Goal: Transaction & Acquisition: Book appointment/travel/reservation

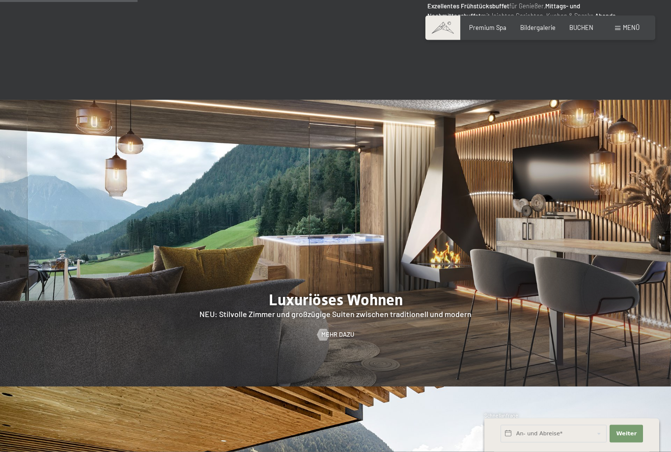
scroll to position [774, 0]
click at [581, 25] on span "BUCHEN" at bounding box center [581, 28] width 24 height 8
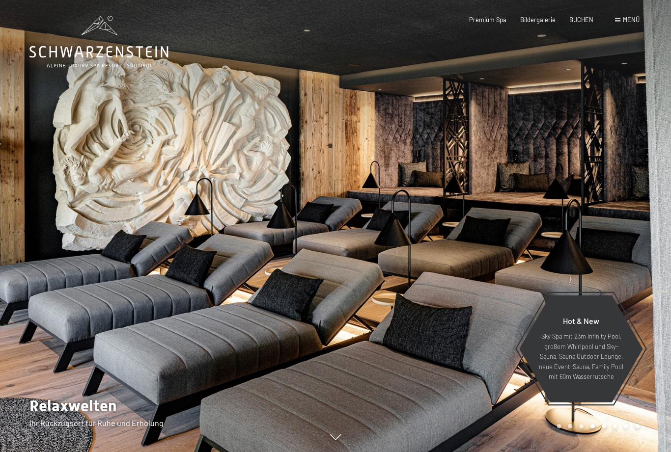
click at [578, 22] on span "BUCHEN" at bounding box center [581, 20] width 24 height 8
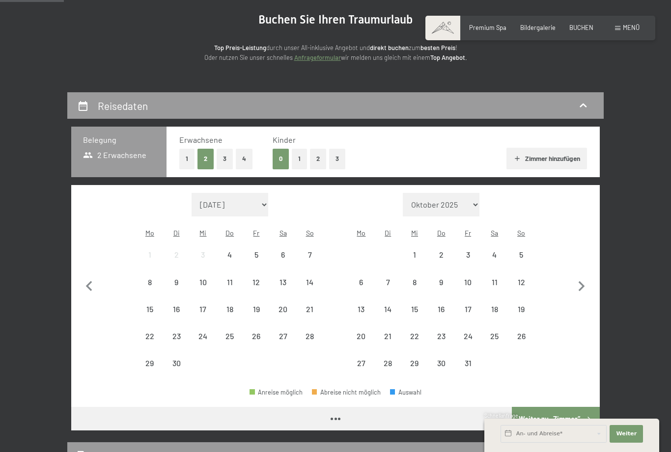
scroll to position [95, 0]
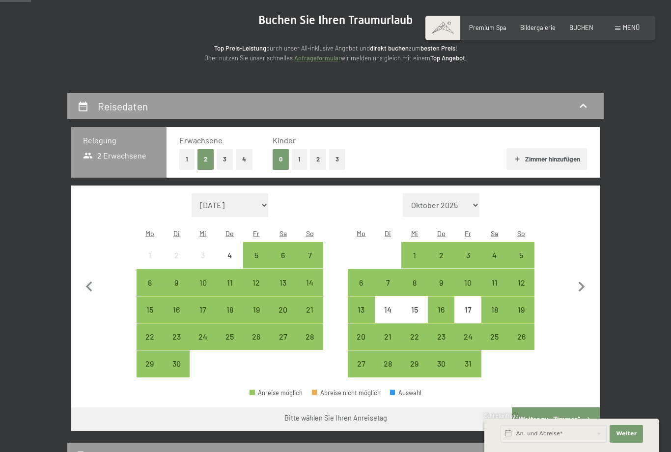
click at [300, 157] on button "1" at bounding box center [299, 159] width 15 height 20
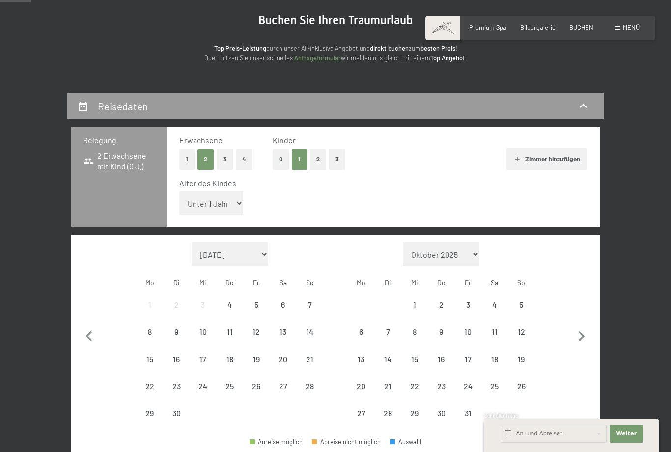
click at [229, 194] on select "Unter 1 Jahr 1 Jahr 2 Jahre 3 Jahre 4 Jahre 5 Jahre 6 Jahre 7 Jahre 8 Jahre 9 J…" at bounding box center [211, 204] width 64 height 24
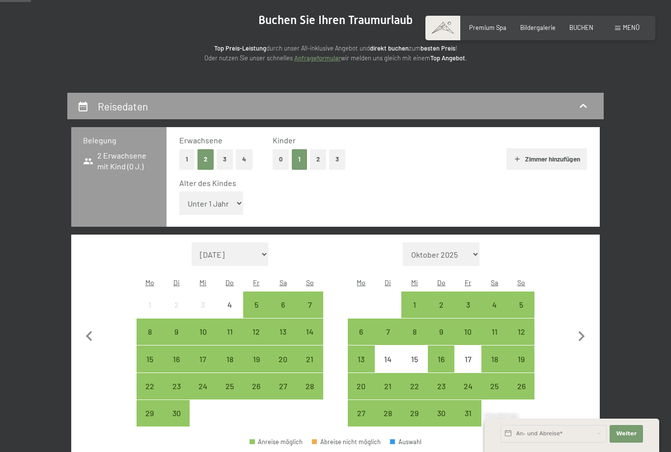
select select "6"
click at [468, 410] on div "31" at bounding box center [467, 422] width 25 height 25
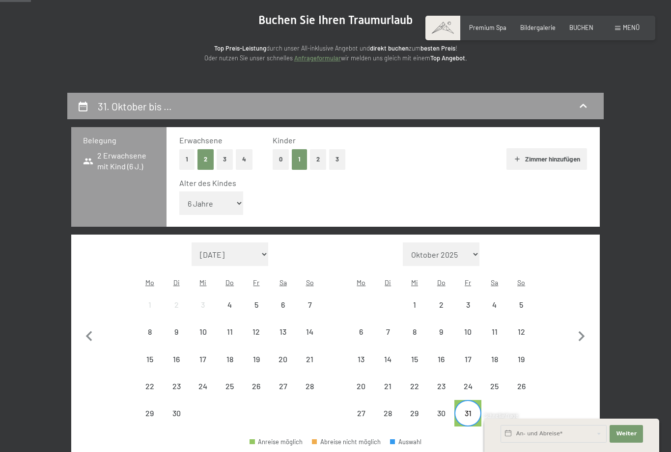
click at [581, 327] on icon "button" at bounding box center [581, 337] width 21 height 21
select select "[DATE]"
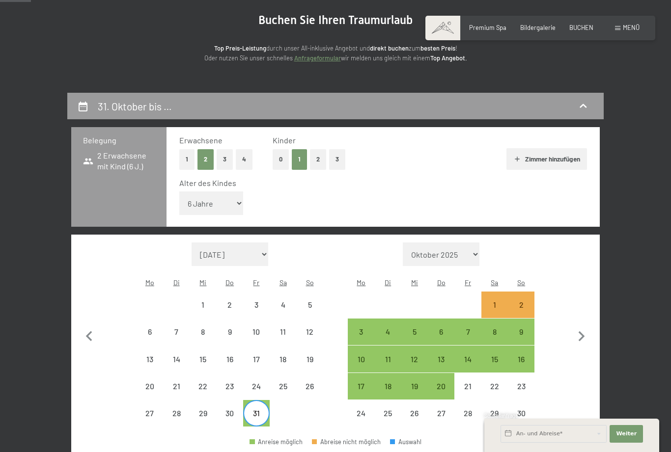
select select "[DATE]"
click at [492, 328] on div "8" at bounding box center [494, 340] width 25 height 25
select select "2025-10-01"
select select "2025-11-01"
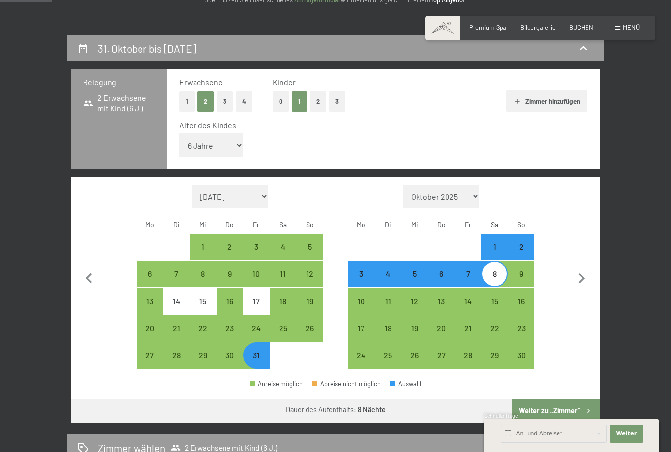
click at [548, 399] on button "Weiter zu „Zimmer“" at bounding box center [556, 411] width 88 height 24
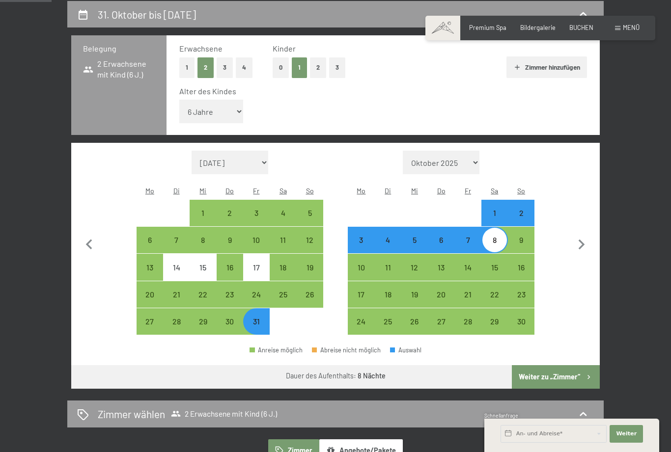
select select "2025-10-01"
select select "2025-11-01"
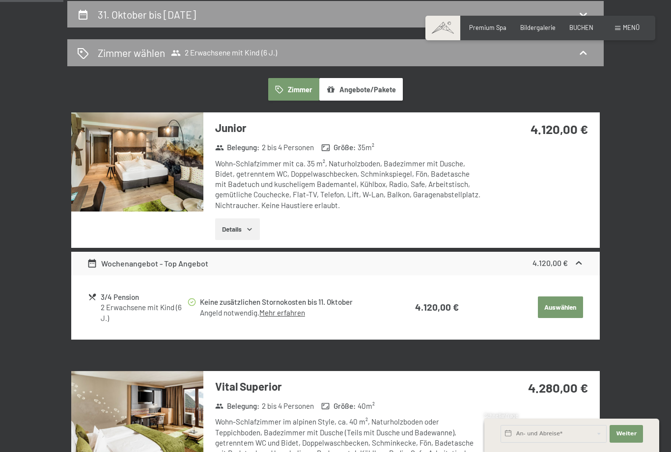
click at [130, 308] on div "2 Erwachsene mit Kind (6 J.)" at bounding box center [144, 313] width 86 height 21
click at [119, 298] on div "3/4 Pension" at bounding box center [144, 297] width 86 height 11
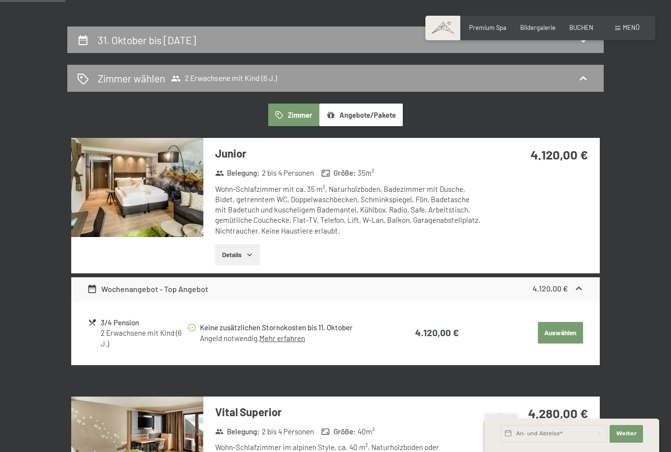
scroll to position [161, 0]
click at [246, 250] on button "Details" at bounding box center [237, 256] width 45 height 22
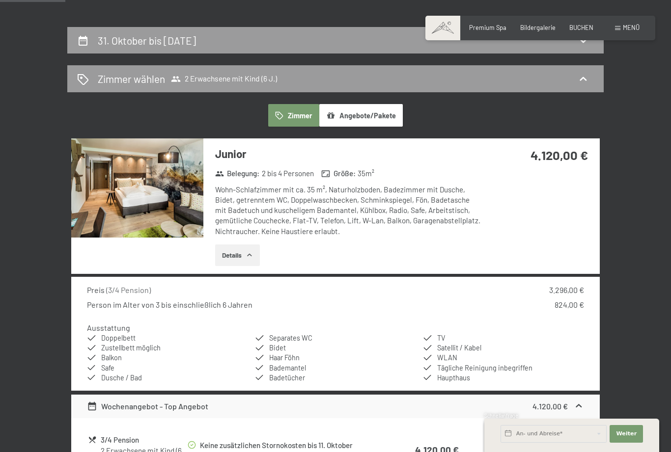
click at [238, 251] on button "Details" at bounding box center [237, 256] width 45 height 22
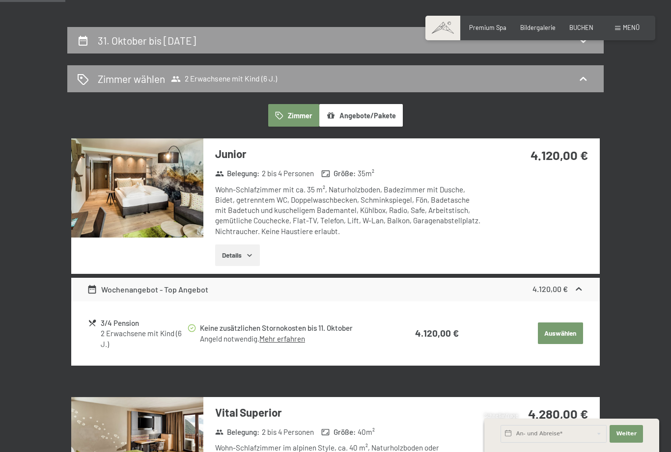
click at [564, 335] on button "Auswählen" at bounding box center [560, 334] width 45 height 22
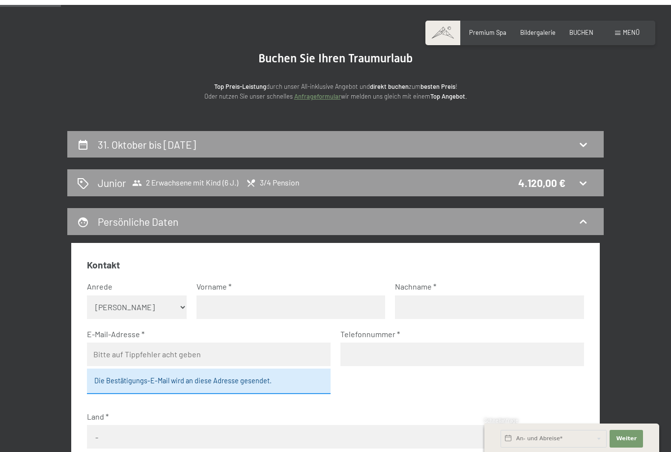
scroll to position [0, 0]
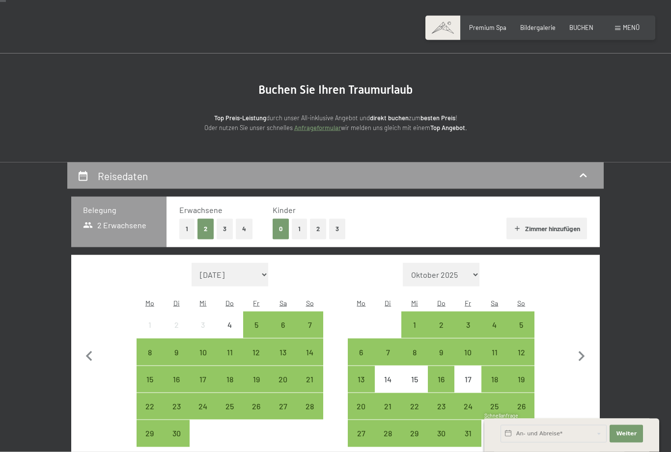
scroll to position [28, 0]
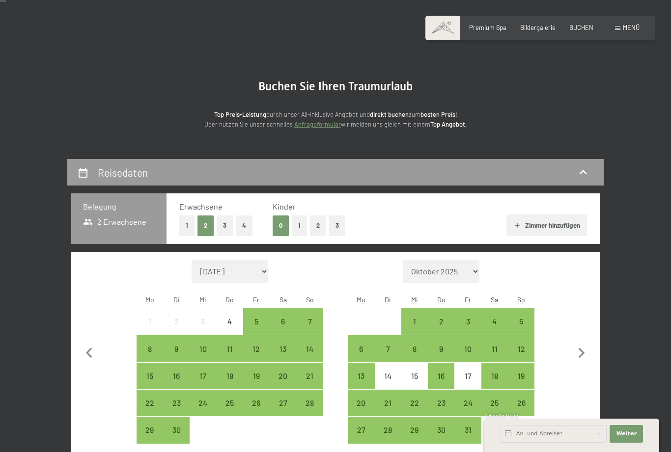
click at [294, 228] on button "1" at bounding box center [299, 226] width 15 height 20
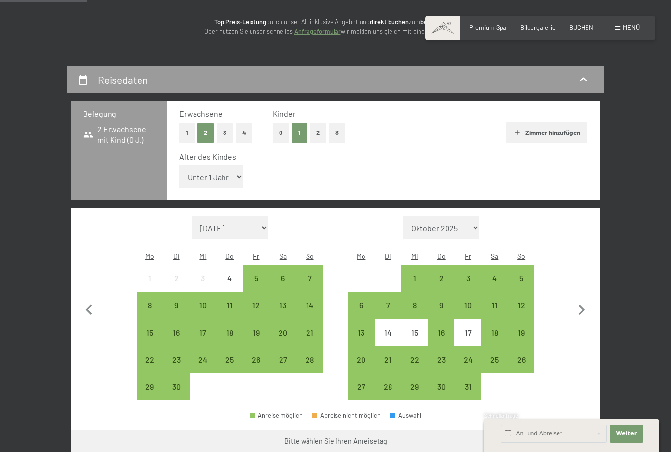
scroll to position [141, 0]
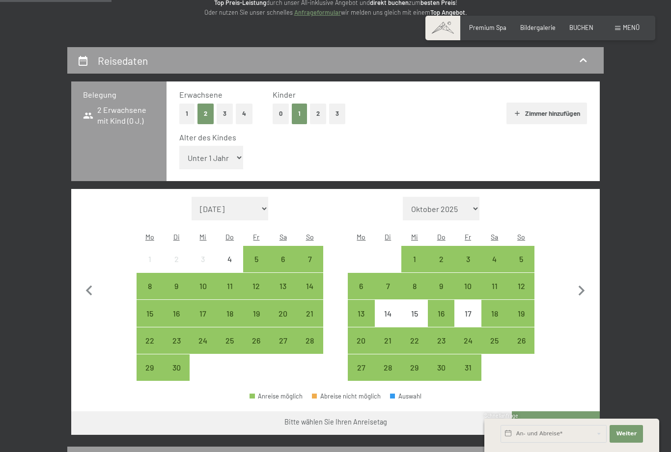
click at [466, 364] on div "31" at bounding box center [467, 376] width 25 height 25
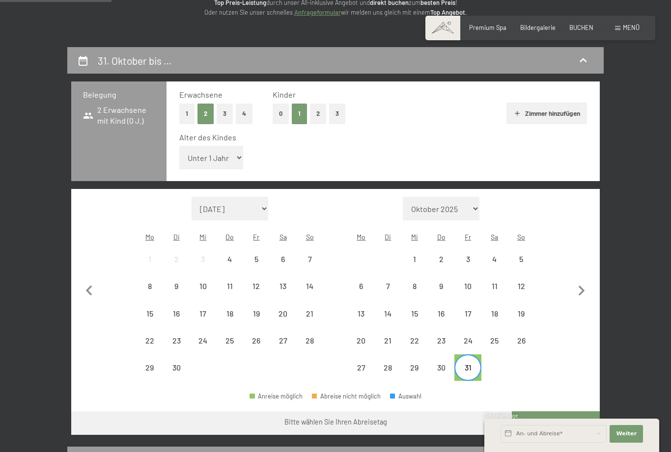
click at [585, 281] on icon "button" at bounding box center [581, 291] width 21 height 21
select select "2025-10-01"
select select "2025-11-01"
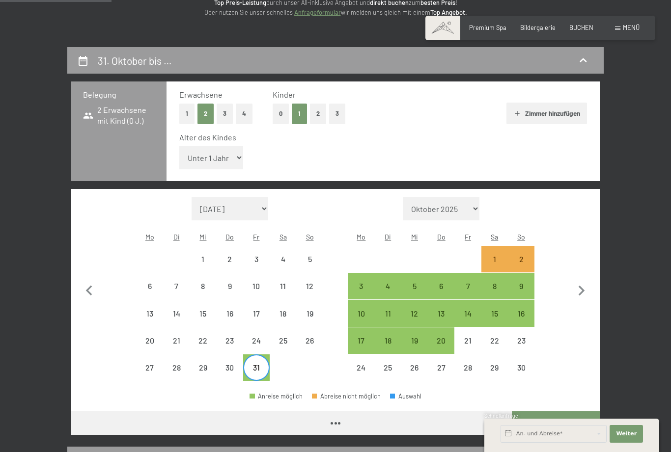
select select "2025-10-01"
select select "2025-11-01"
click at [542, 412] on button "Weiter zu „Zimmer“" at bounding box center [556, 424] width 88 height 24
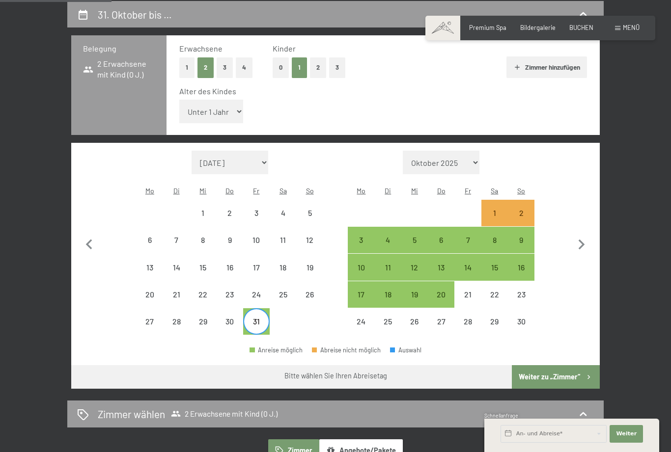
select select "2025-10-01"
select select "2025-11-01"
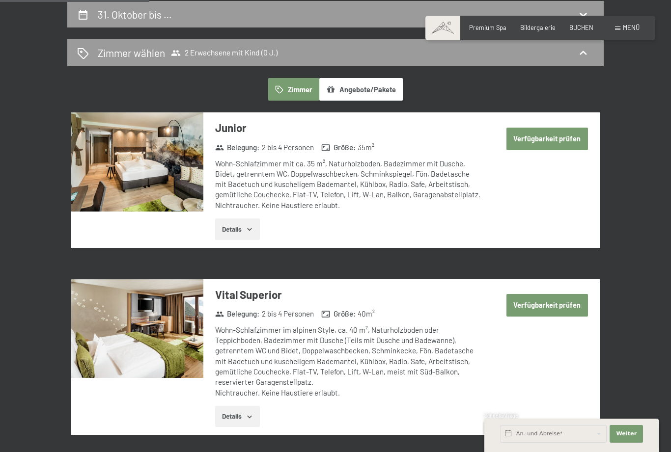
click at [242, 226] on button "Details" at bounding box center [237, 230] width 45 height 22
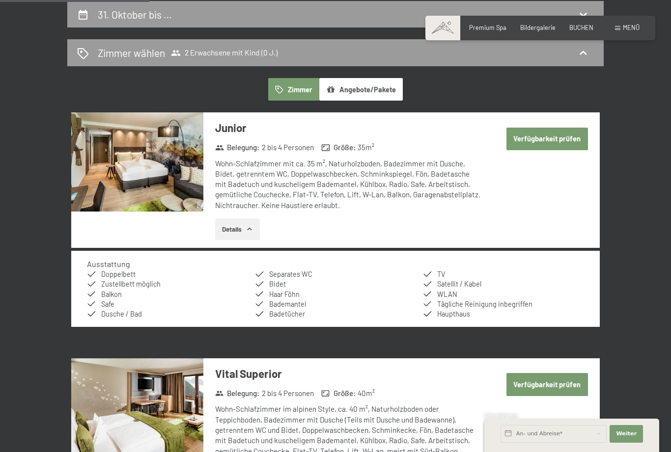
click at [239, 226] on button "Details" at bounding box center [237, 230] width 45 height 22
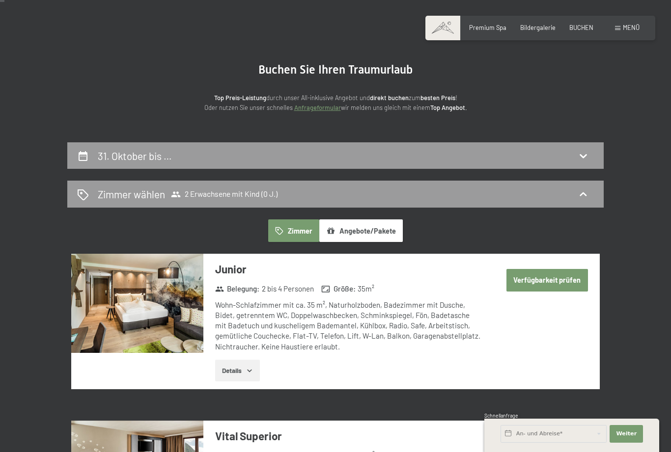
scroll to position [62, 0]
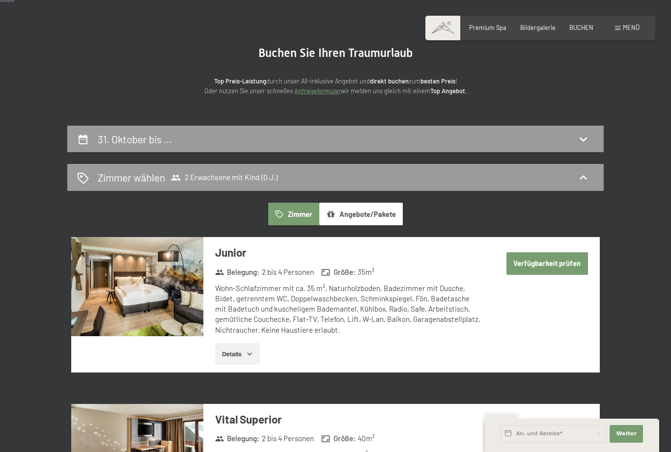
click at [204, 141] on div "31. Oktober bis …" at bounding box center [335, 139] width 517 height 14
select select "2025-10-01"
select select "2025-11-01"
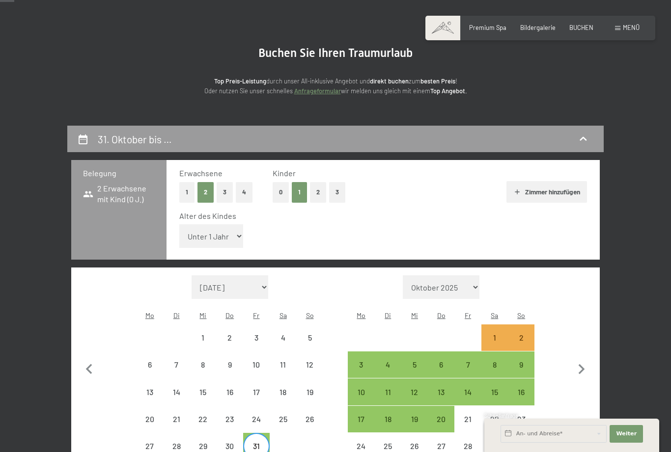
scroll to position [187, 0]
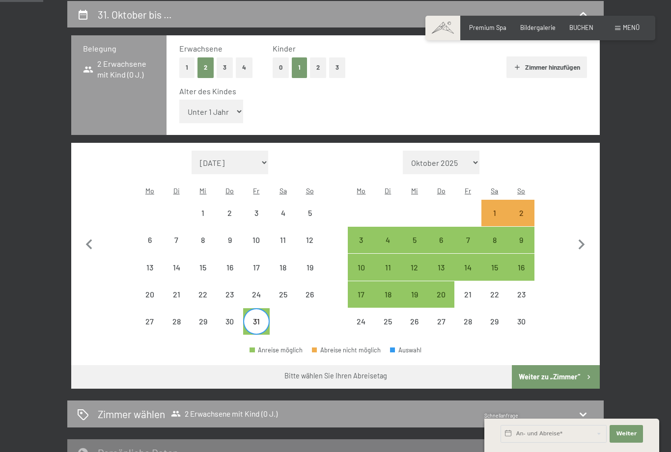
click at [254, 318] on div "31" at bounding box center [256, 330] width 25 height 25
select select "2025-10-01"
select select "2025-11-01"
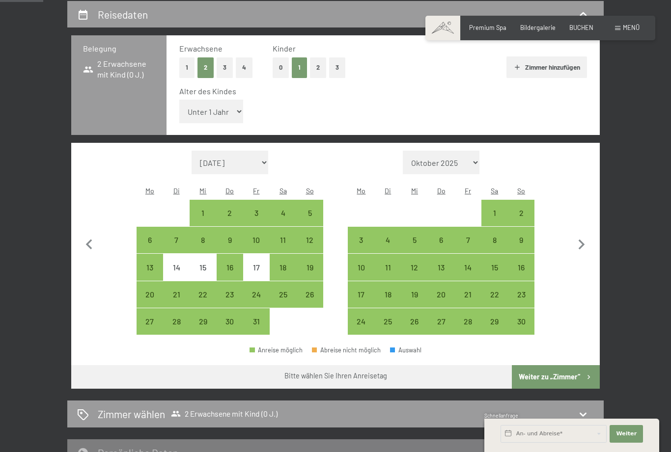
click at [255, 318] on div "31" at bounding box center [256, 330] width 25 height 25
select select "2025-10-01"
select select "2025-11-01"
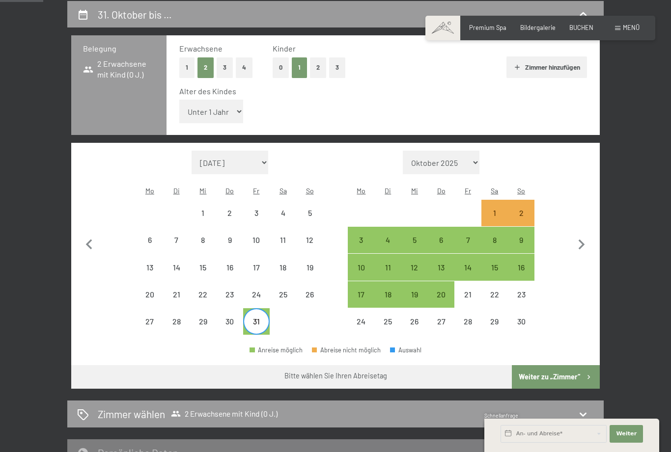
click at [494, 236] on div "8" at bounding box center [494, 248] width 25 height 25
select select "2025-10-01"
select select "2025-11-01"
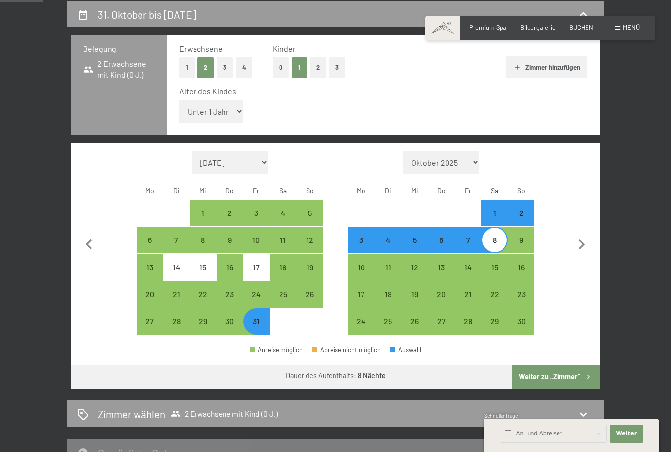
click at [552, 366] on button "Weiter zu „Zimmer“" at bounding box center [556, 378] width 88 height 24
select select "2025-10-01"
select select "2025-11-01"
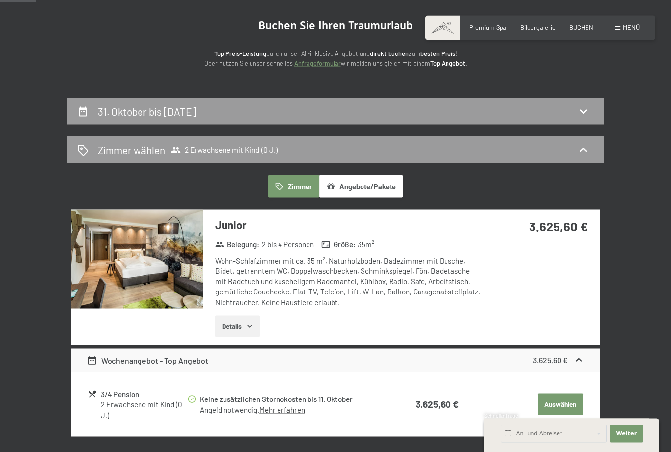
scroll to position [90, 0]
click at [389, 147] on div "Zimmer wählen 2 Erwachsene mit Kind (0 J.)" at bounding box center [335, 149] width 517 height 14
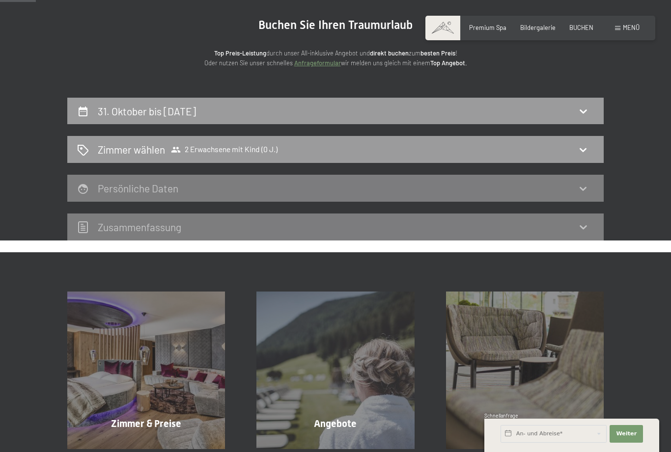
click at [368, 143] on div "Zimmer wählen 2 Erwachsene mit Kind (0 J.)" at bounding box center [335, 149] width 517 height 14
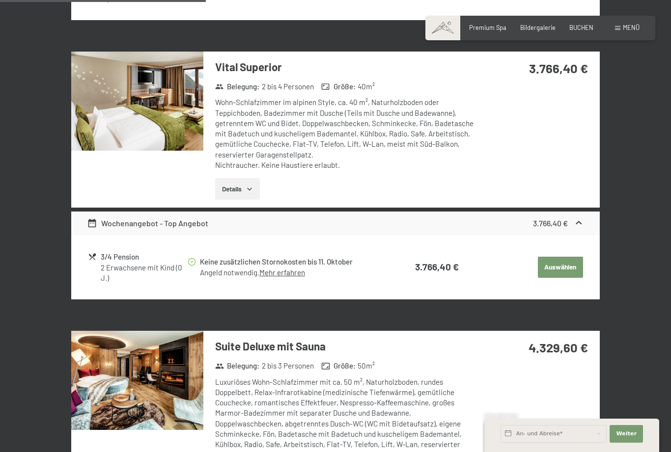
scroll to position [509, 0]
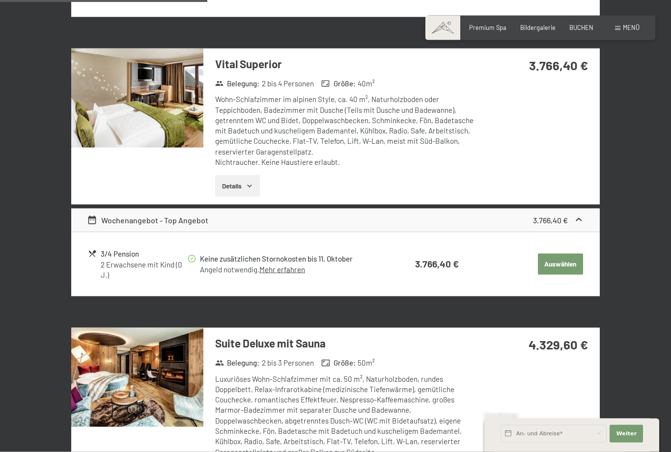
click at [115, 251] on div "3/4 Pension" at bounding box center [144, 254] width 86 height 11
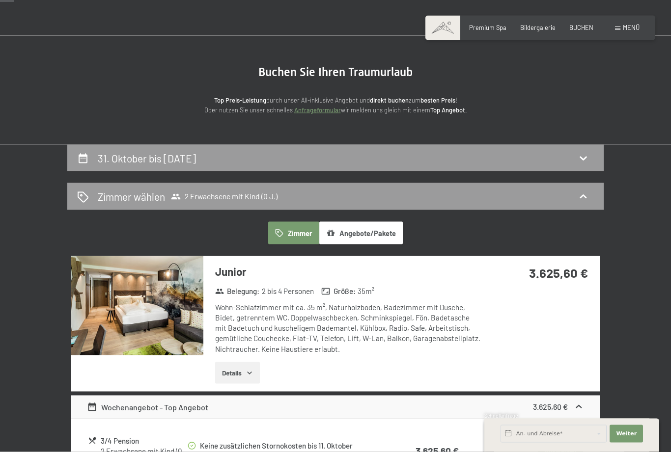
scroll to position [0, 0]
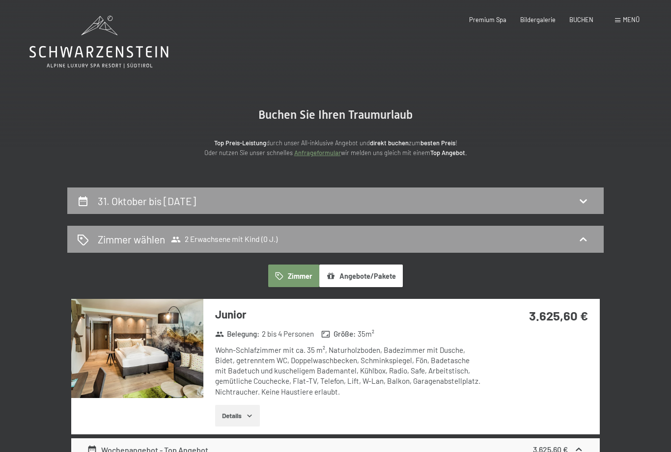
click at [115, 53] on icon at bounding box center [98, 42] width 139 height 53
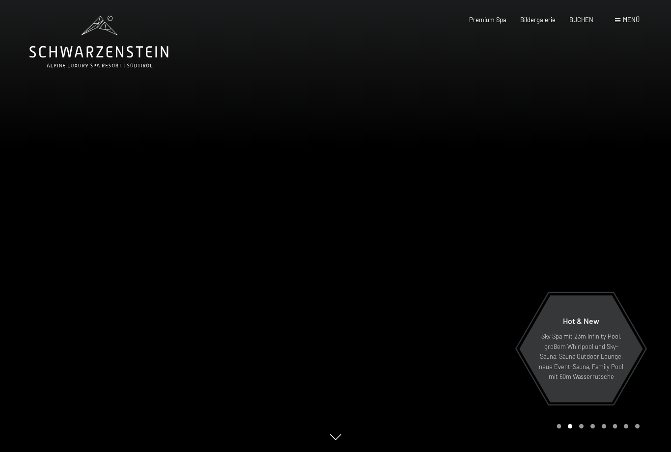
click at [625, 22] on span "Menü" at bounding box center [631, 20] width 17 height 8
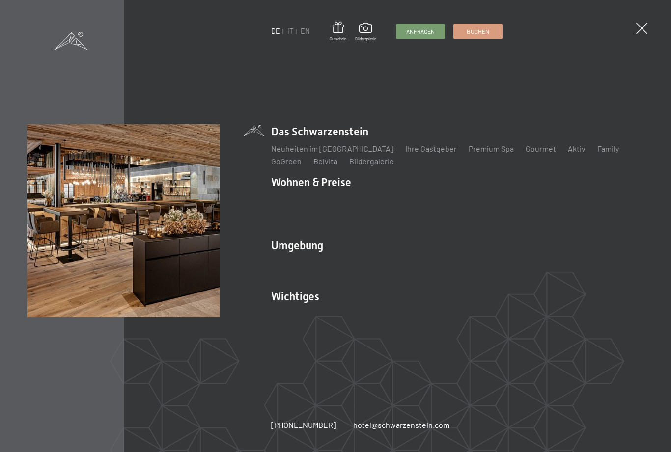
click at [526, 153] on link "Gourmet" at bounding box center [541, 148] width 30 height 9
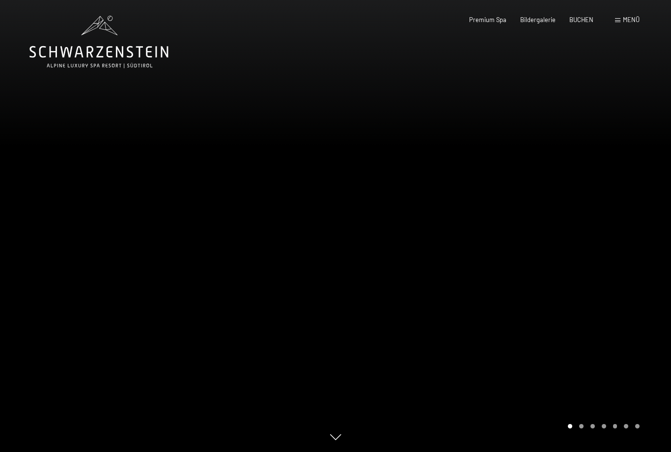
click at [542, 23] on div "Bildergalerie" at bounding box center [537, 20] width 35 height 9
click at [532, 19] on span "Bildergalerie" at bounding box center [537, 20] width 35 height 8
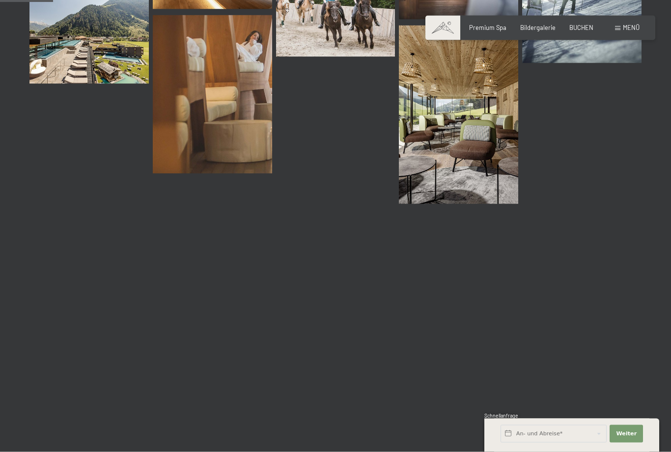
scroll to position [632, 0]
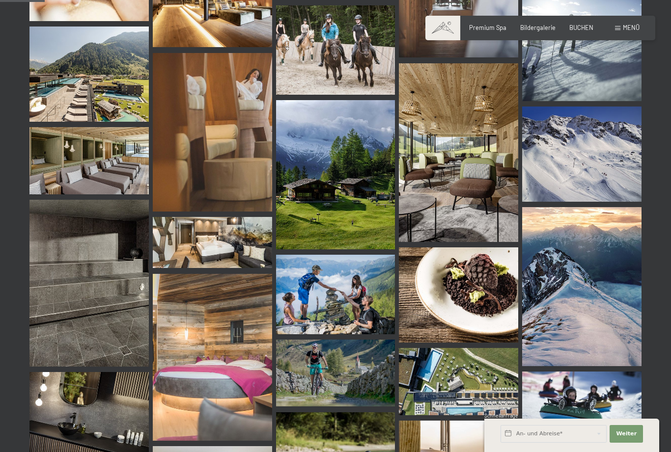
click at [494, 28] on span "Premium Spa" at bounding box center [487, 28] width 37 height 8
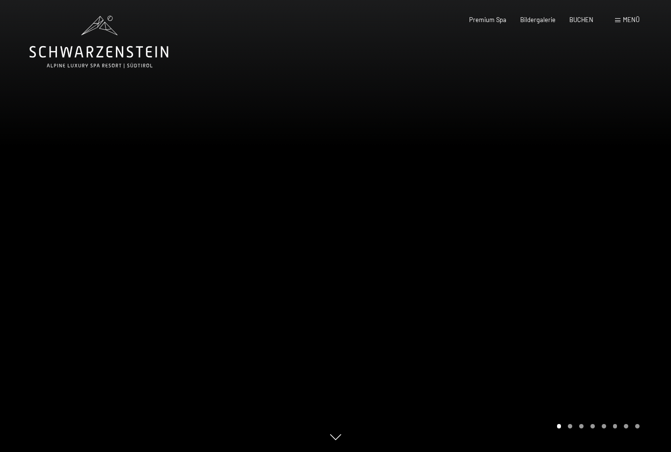
click at [635, 23] on span "Menü" at bounding box center [631, 20] width 17 height 8
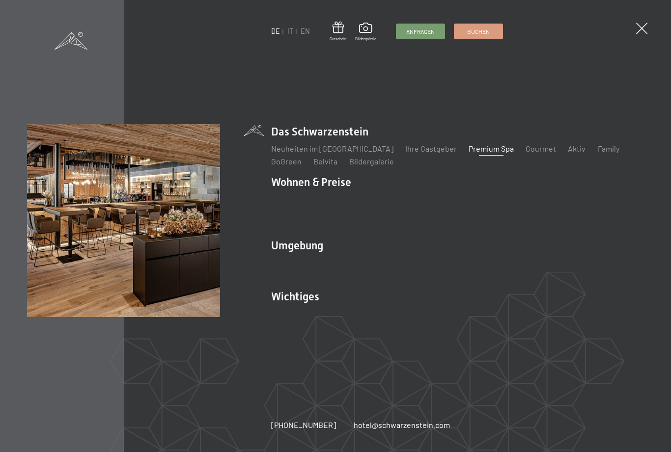
click at [597, 153] on link "Family" at bounding box center [608, 148] width 22 height 9
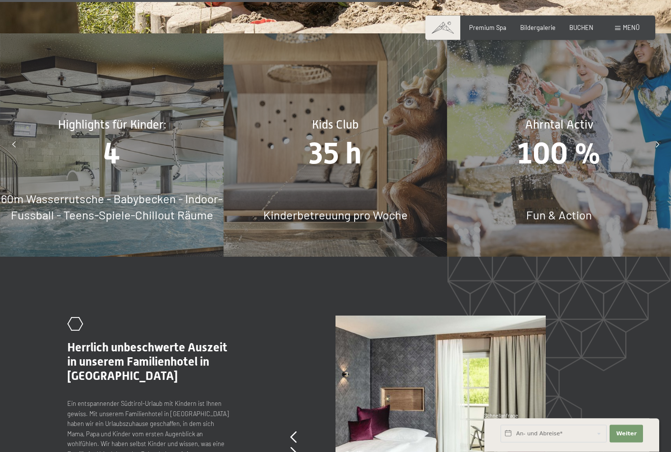
scroll to position [3579, 0]
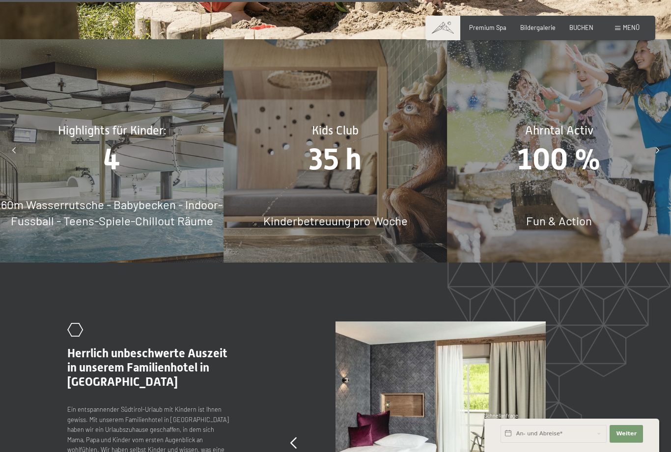
click at [359, 164] on div "Kids Club 35 h Kinderbetreuung pro Woche" at bounding box center [336, 151] width 224 height 224
click at [374, 181] on div "Kids Club 35 h Kinderbetreuung pro Woche" at bounding box center [336, 151] width 224 height 224
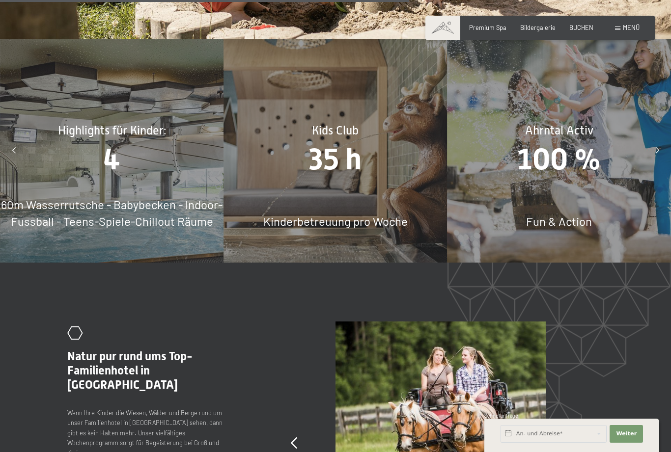
click at [328, 214] on span "Kinderbetreuung pro Woche" at bounding box center [335, 221] width 144 height 14
click at [338, 142] on span "35 h" at bounding box center [335, 159] width 53 height 34
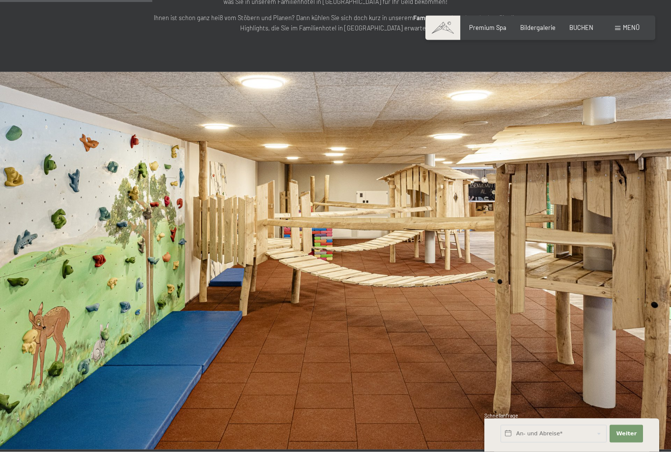
scroll to position [1333, 0]
click at [628, 28] on span "Menü" at bounding box center [631, 28] width 17 height 8
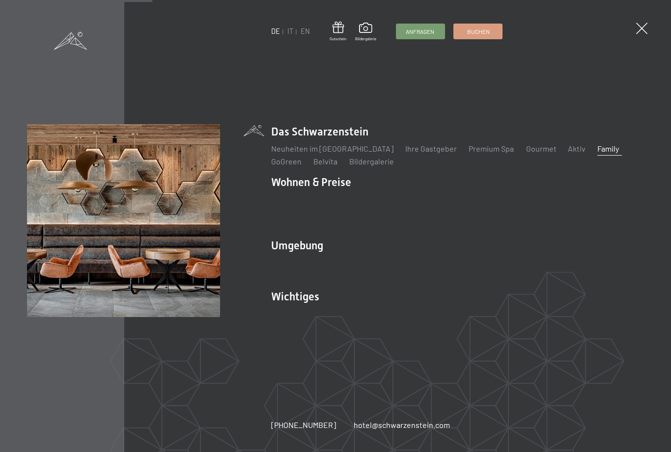
click at [71, 51] on link at bounding box center [71, 41] width 33 height 21
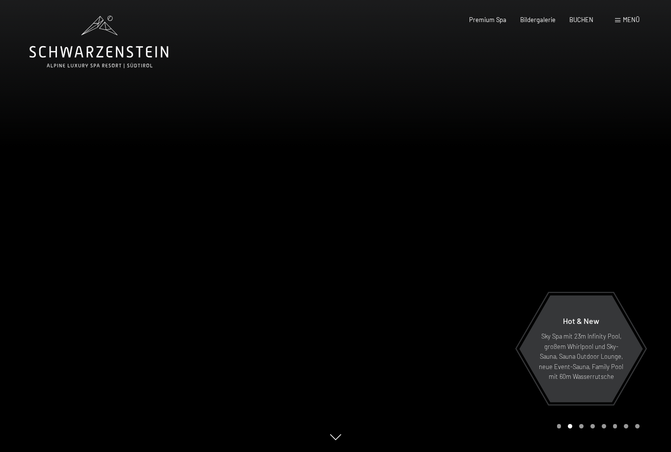
click at [620, 19] on span at bounding box center [617, 20] width 5 height 4
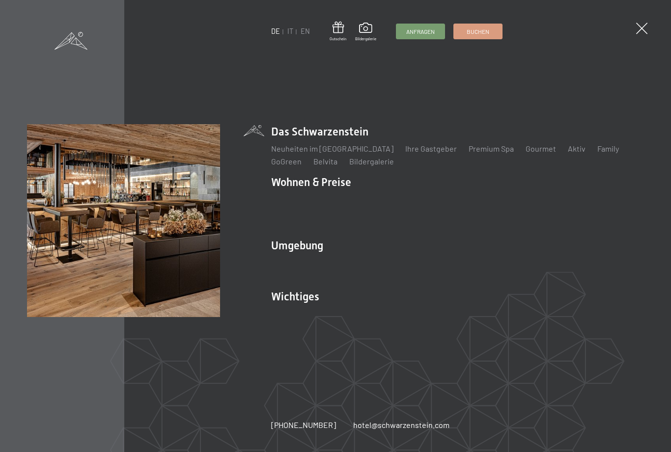
click at [597, 152] on link "Family" at bounding box center [608, 148] width 22 height 9
